Goal: Check status: Check status

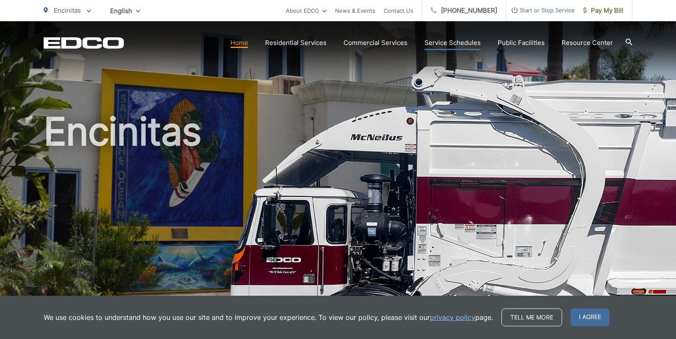
click at [462, 42] on link "Service Schedules" at bounding box center [453, 43] width 56 height 10
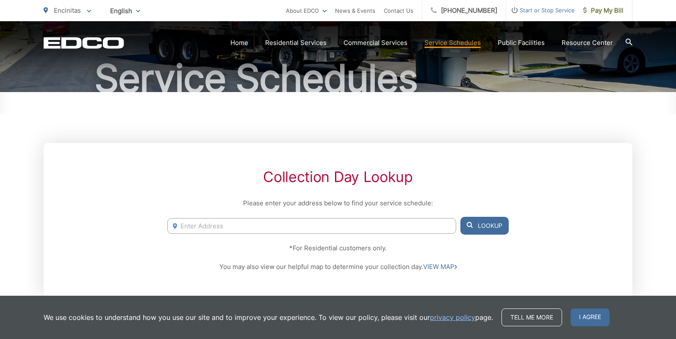
scroll to position [85, 0]
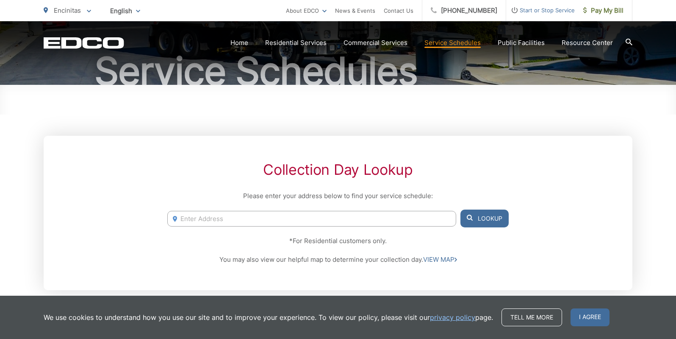
click at [324, 223] on input "Enter Address" at bounding box center [311, 219] width 289 height 16
click at [481, 218] on button "Lookup" at bounding box center [485, 218] width 48 height 18
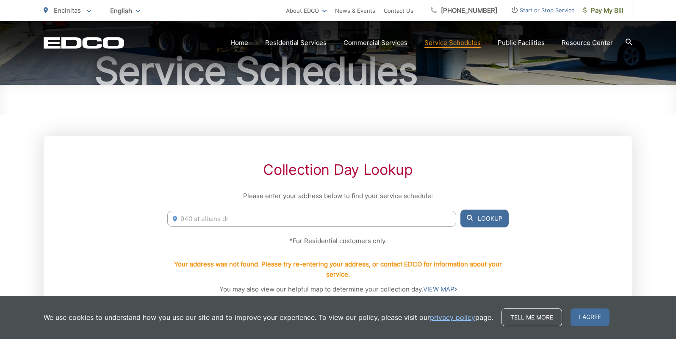
click at [275, 220] on input "940 st albans dr" at bounding box center [311, 219] width 289 height 16
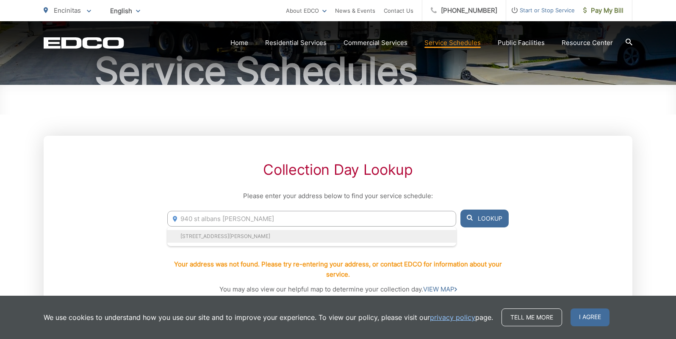
click at [266, 234] on li "[STREET_ADDRESS][PERSON_NAME]" at bounding box center [311, 236] width 289 height 13
type input "[STREET_ADDRESS][PERSON_NAME]"
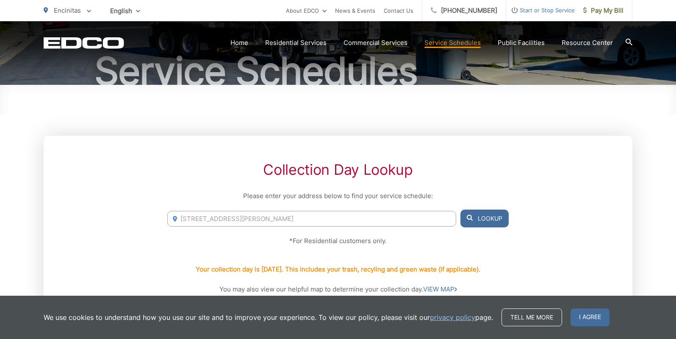
click at [490, 213] on button "Lookup" at bounding box center [485, 218] width 48 height 18
click at [488, 216] on button "Lookup" at bounding box center [485, 218] width 48 height 18
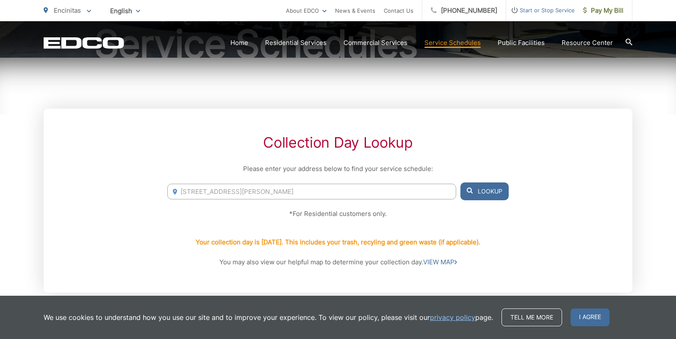
scroll to position [127, 0]
